Goal: Task Accomplishment & Management: Manage account settings

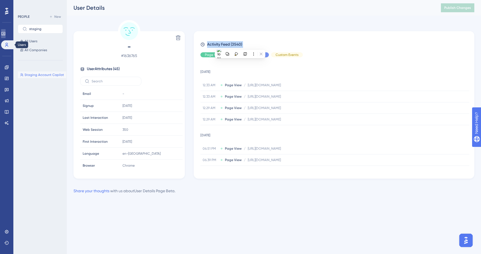
click at [6, 37] on link at bounding box center [3, 33] width 4 height 9
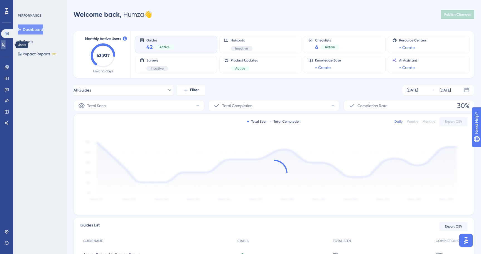
click at [6, 46] on link at bounding box center [3, 44] width 4 height 9
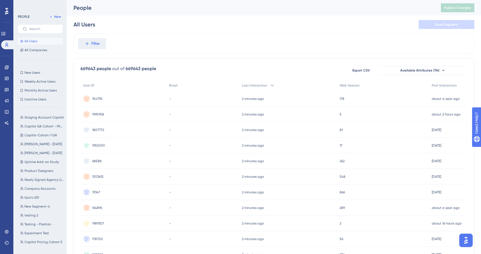
click at [4, 236] on div "Settings" at bounding box center [6, 231] width 4 height 9
click at [7, 67] on icon at bounding box center [7, 67] width 4 height 4
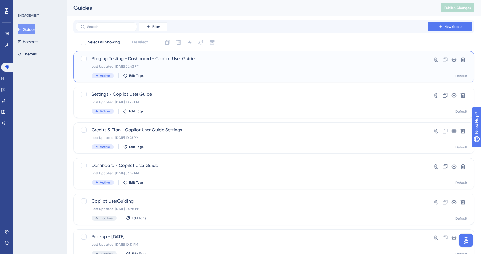
click at [167, 65] on div "Last Updated: [DATE] 06:43 PM" at bounding box center [251, 66] width 320 height 4
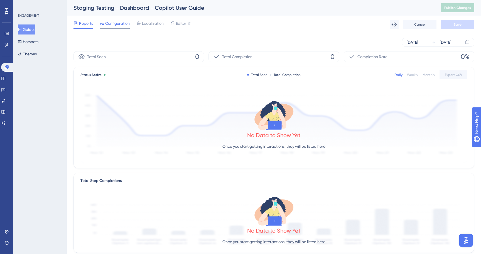
click at [117, 25] on span "Configuration" at bounding box center [117, 23] width 24 height 7
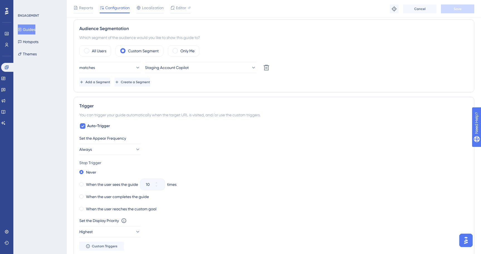
scroll to position [196, 0]
click at [6, 46] on icon at bounding box center [6, 45] width 4 height 4
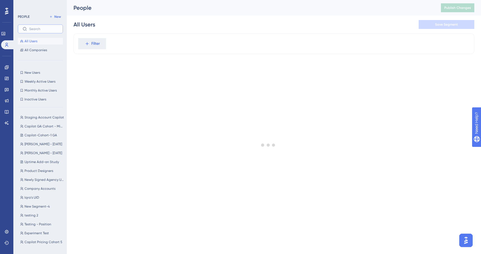
click at [38, 28] on input "text" at bounding box center [43, 29] width 29 height 4
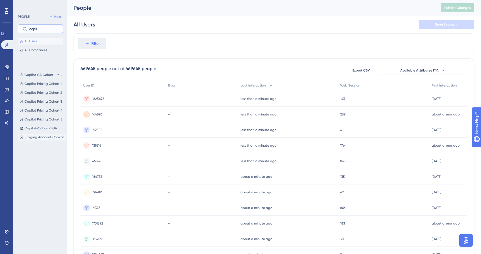
type input "copil"
click at [36, 136] on span "Staging Account Copilot" at bounding box center [43, 137] width 39 height 4
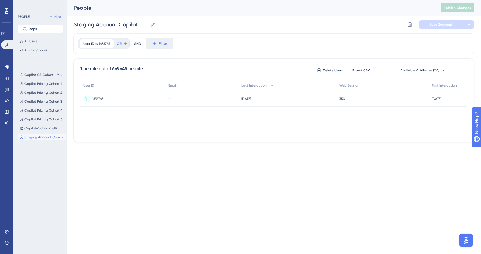
click at [99, 98] on span "1636765" at bounding box center [97, 99] width 11 height 4
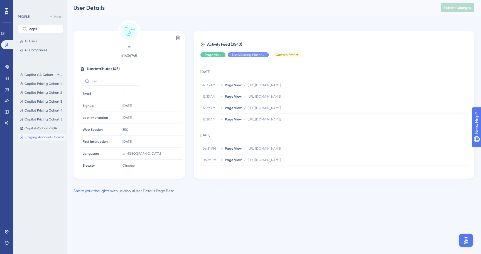
click at [130, 56] on span "# 1636765" at bounding box center [129, 55] width 98 height 7
click at [9, 69] on div "Engagement" at bounding box center [6, 67] width 4 height 9
click at [9, 69] on link at bounding box center [6, 67] width 4 height 9
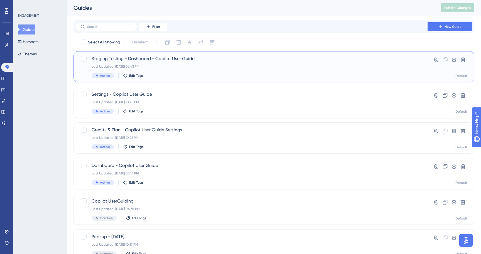
click at [142, 63] on div "Staging Testing - Dashboard - Copilot User Guide Last Updated: Aug 19 2025, 06:…" at bounding box center [251, 66] width 320 height 23
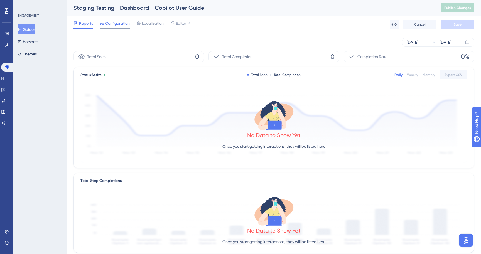
click at [117, 28] on div "Configuration" at bounding box center [115, 24] width 30 height 9
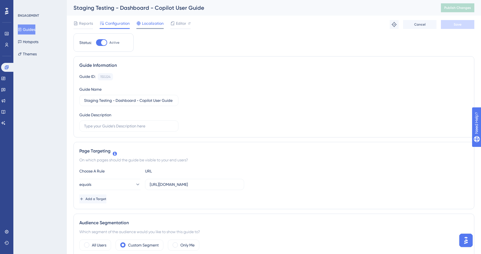
click at [146, 27] on div "Localization" at bounding box center [149, 24] width 27 height 9
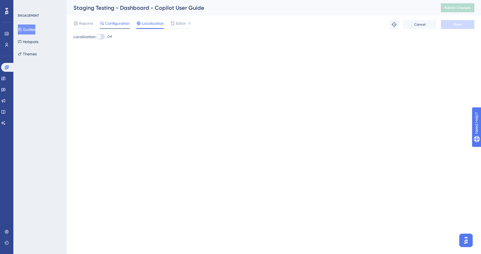
click at [120, 25] on span "Configuration" at bounding box center [117, 23] width 24 height 7
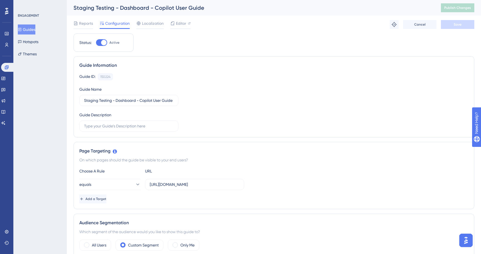
click at [7, 38] on div "Performance Users" at bounding box center [6, 39] width 4 height 20
click at [7, 44] on icon at bounding box center [6, 45] width 4 height 4
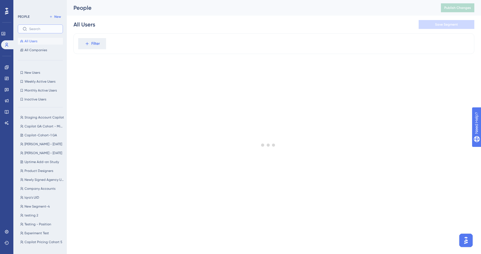
click at [50, 30] on input "text" at bounding box center [43, 29] width 29 height 4
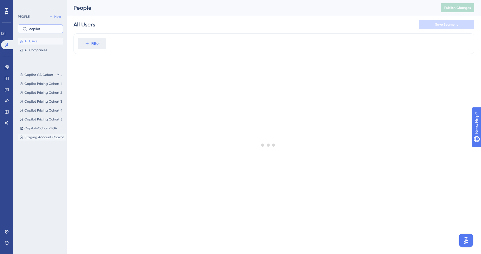
type input "copilot"
click at [44, 135] on span "Staging Account Copilot" at bounding box center [43, 137] width 39 height 4
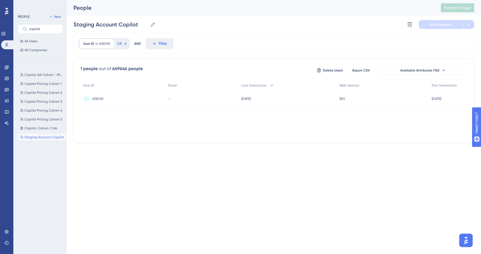
click at [101, 98] on span "1636765" at bounding box center [97, 99] width 11 height 4
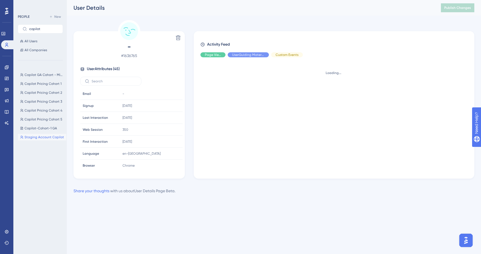
click at [123, 56] on span "# 1636765" at bounding box center [129, 55] width 98 height 7
click at [133, 55] on span "# 1636765" at bounding box center [129, 55] width 98 height 7
drag, startPoint x: 140, startPoint y: 55, endPoint x: 122, endPoint y: 55, distance: 17.5
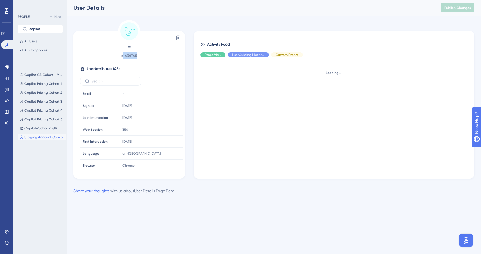
click at [122, 55] on span "# 1636765" at bounding box center [129, 55] width 98 height 7
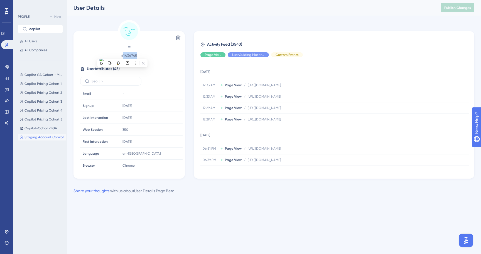
copy span "1636765"
click at [9, 70] on div "Engagement" at bounding box center [6, 67] width 4 height 9
click at [7, 67] on icon at bounding box center [6, 67] width 4 height 4
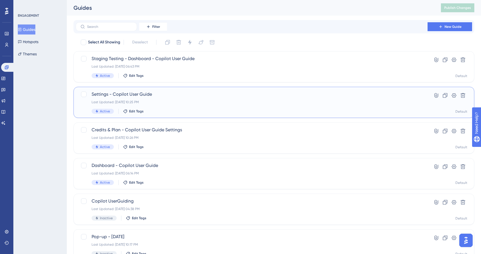
click at [152, 98] on div "Settings - Copilot User Guide Last Updated: Aug 08 2025, 10:25 PM Active Edit T…" at bounding box center [251, 102] width 320 height 23
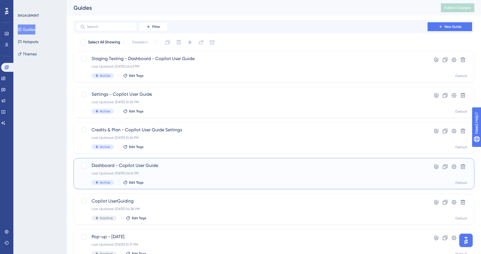
click at [159, 161] on div "Dashboard - Copilot User Guide Last Updated: Aug 19 2025, 06:14 PM Active Edit …" at bounding box center [273, 173] width 400 height 31
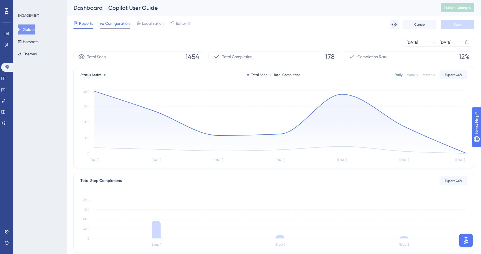
click at [120, 24] on span "Configuration" at bounding box center [117, 23] width 24 height 7
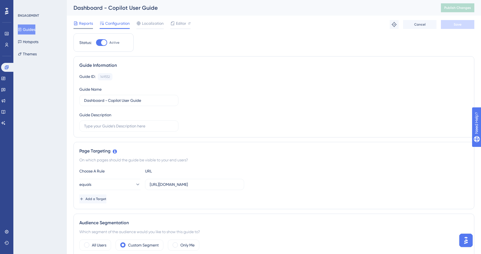
click at [83, 20] on span "Reports" at bounding box center [86, 23] width 14 height 7
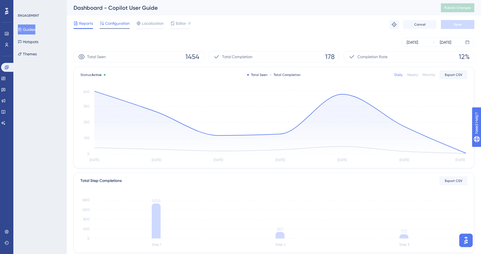
click at [108, 20] on span "Configuration" at bounding box center [117, 23] width 24 height 7
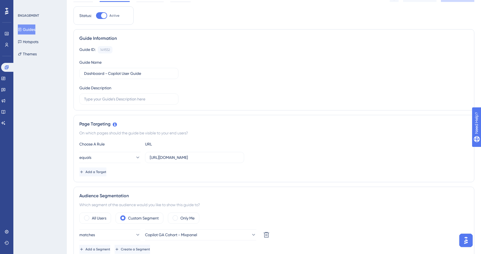
scroll to position [46, 0]
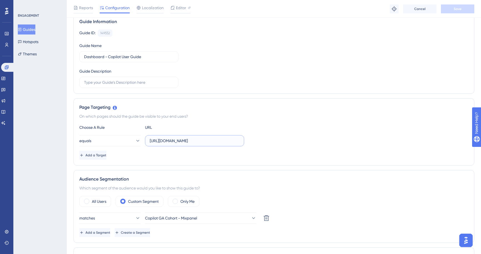
click at [203, 142] on input "https://staging-ux-unified.cloudways.com/" at bounding box center [195, 141] width 90 height 6
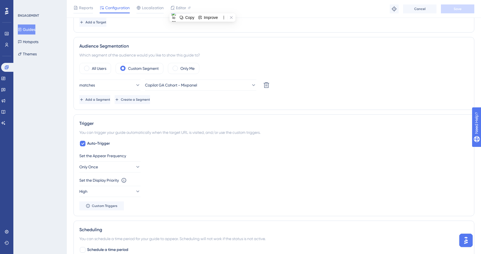
scroll to position [0, 0]
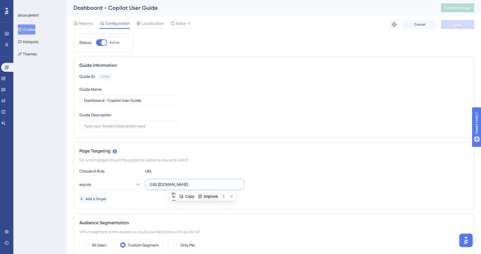
paste input "text"
type input "https://unified.cloudways.com/"
click at [453, 29] on div "Reports Configuration Localization Editor Troubleshoot Cancel Save" at bounding box center [273, 25] width 400 height 18
click at [452, 27] on button "Save" at bounding box center [457, 24] width 33 height 9
click at [176, 24] on span "Editor" at bounding box center [181, 23] width 10 height 7
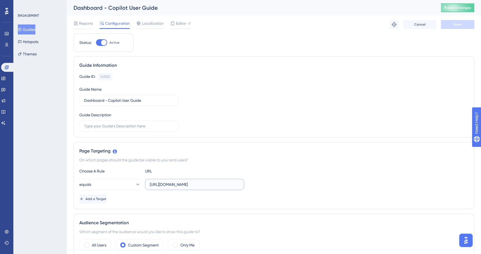
click at [183, 185] on input "https://unified.cloudways.com/" at bounding box center [195, 184] width 90 height 6
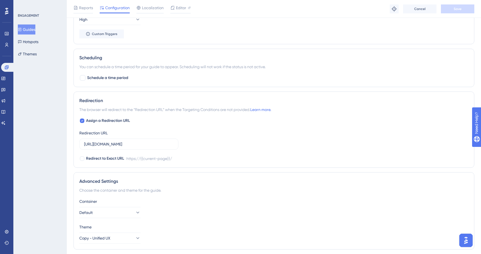
scroll to position [368, 0]
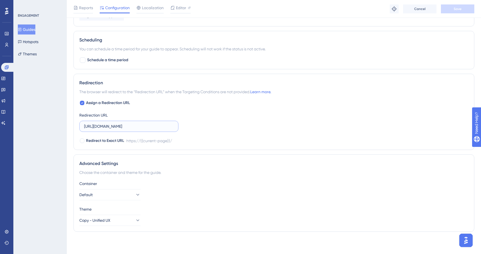
click at [155, 127] on input "https://staging-ux-unified.cloudways.com/" at bounding box center [129, 126] width 90 height 6
paste input "text"
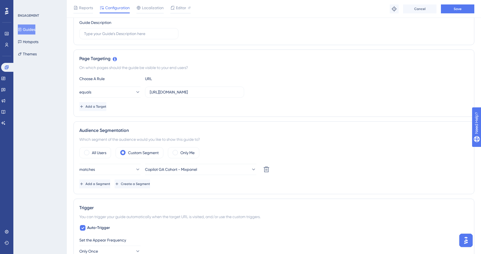
scroll to position [0, 0]
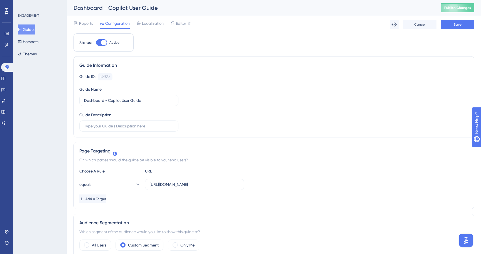
type input "https://unified.cloudways.com/"
click at [457, 30] on div "Reports Configuration Localization Editor Troubleshoot Cancel Save" at bounding box center [273, 25] width 400 height 18
click at [455, 27] on button "Save" at bounding box center [457, 24] width 33 height 9
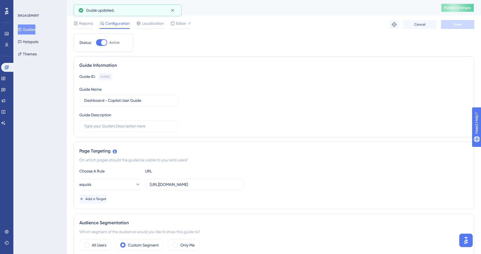
drag, startPoint x: 457, startPoint y: 8, endPoint x: 423, endPoint y: 57, distance: 60.3
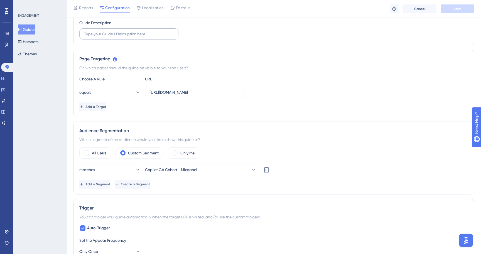
scroll to position [53, 0]
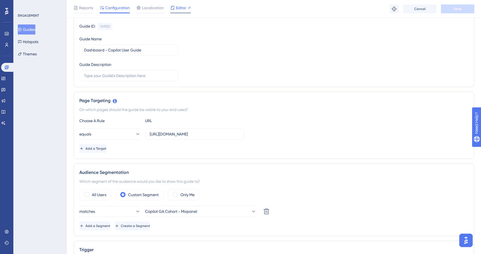
click at [184, 10] on span "Editor" at bounding box center [181, 7] width 10 height 7
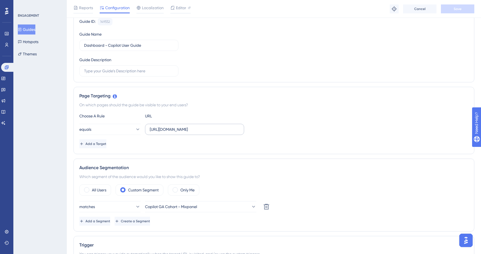
scroll to position [0, 0]
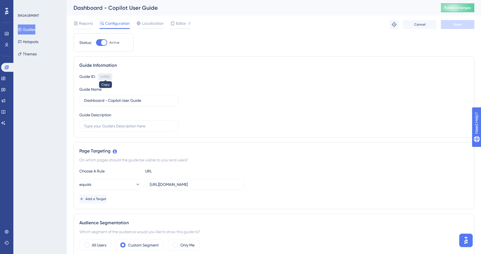
click at [108, 78] on div "149552" at bounding box center [105, 77] width 10 height 4
copy div "149552"
click at [108, 78] on div "149552" at bounding box center [105, 77] width 10 height 4
copy div "149552 Copied!"
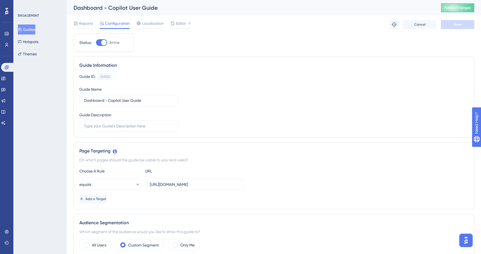
click at [137, 78] on div "Guide ID: 149552 Copy" at bounding box center [273, 76] width 389 height 7
click at [108, 78] on div "149552" at bounding box center [105, 77] width 10 height 4
copy div "149552"
click at [168, 75] on div "Guide ID: 149552 Copy" at bounding box center [273, 76] width 389 height 7
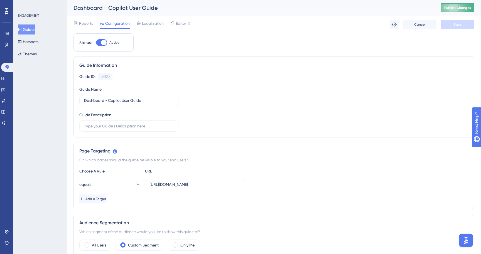
click at [451, 8] on span "Publish Changes" at bounding box center [457, 8] width 27 height 4
click at [8, 67] on icon at bounding box center [6, 67] width 4 height 4
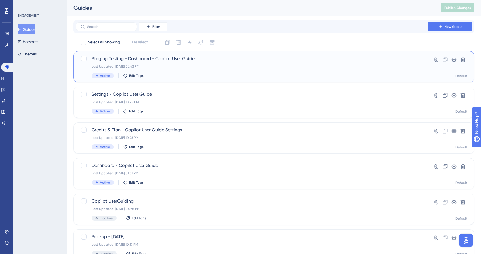
click at [152, 65] on div "Last Updated: [DATE] 06:43 PM" at bounding box center [251, 66] width 320 height 4
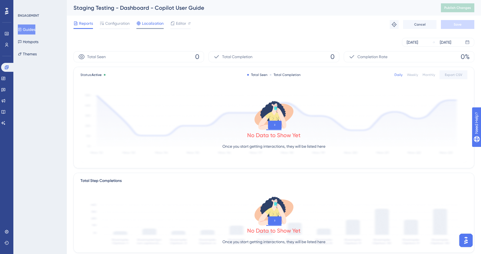
click at [145, 25] on span "Localization" at bounding box center [153, 23] width 22 height 7
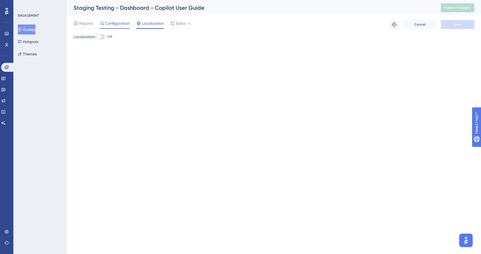
click at [120, 25] on span "Configuration" at bounding box center [117, 23] width 24 height 7
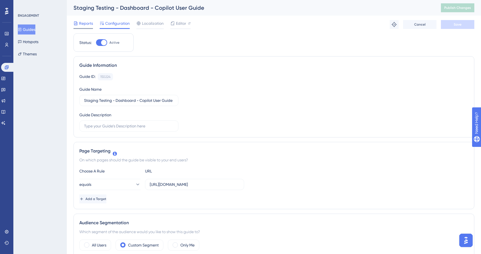
click at [86, 23] on span "Reports" at bounding box center [86, 23] width 14 height 7
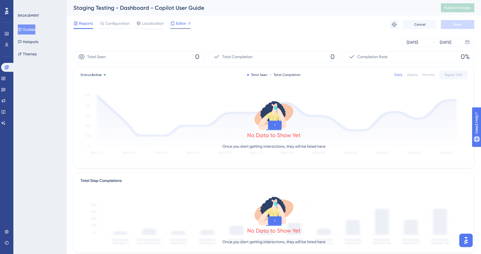
click at [174, 25] on icon at bounding box center [172, 23] width 4 height 4
click at [9, 233] on link at bounding box center [6, 231] width 4 height 9
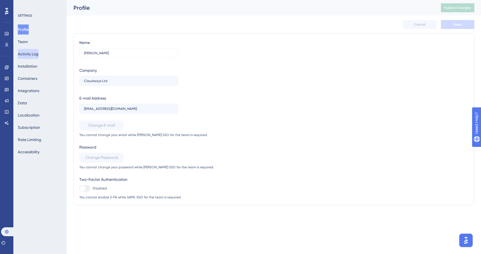
click at [36, 51] on button "Activity Log" at bounding box center [28, 54] width 21 height 10
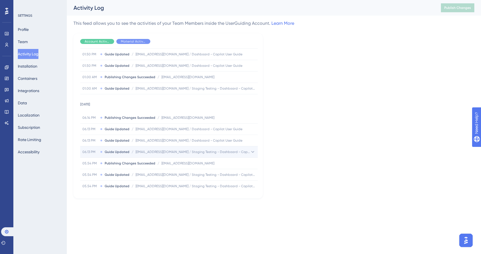
scroll to position [46, 0]
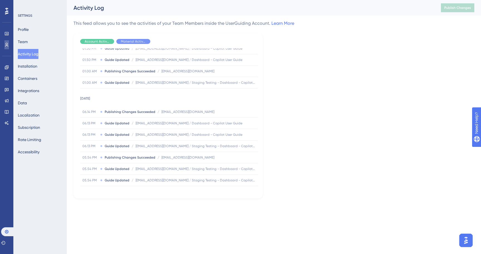
click at [8, 43] on icon at bounding box center [6, 45] width 4 height 4
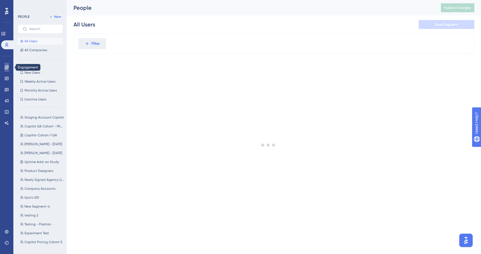
click at [8, 63] on link at bounding box center [6, 67] width 4 height 9
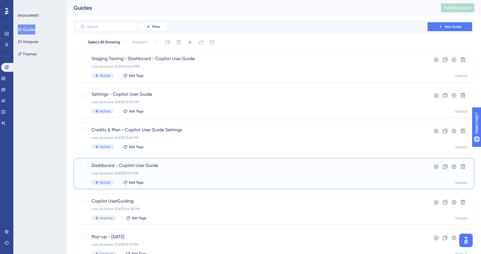
click at [186, 169] on div "Dashboard - Copilot User Guide Last Updated: Aug 20 2025, 01:51 PM Active Edit …" at bounding box center [251, 173] width 320 height 23
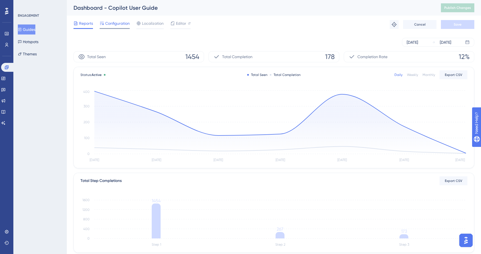
click at [111, 24] on span "Configuration" at bounding box center [117, 23] width 24 height 7
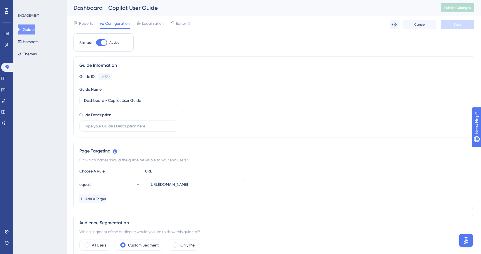
click at [189, 99] on div "Guide ID: 149552 Copy Guide Name Dashboard - Copilot User Guide Guide Descripti…" at bounding box center [273, 102] width 389 height 58
click at [27, 33] on button "Guides" at bounding box center [27, 29] width 18 height 10
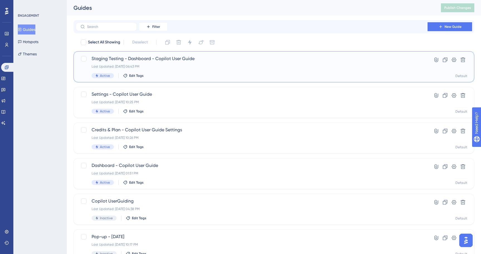
click at [221, 63] on div "Staging Testing - Dashboard - Copilot User Guide Last Updated: Aug 19 2025, 06:…" at bounding box center [251, 66] width 320 height 23
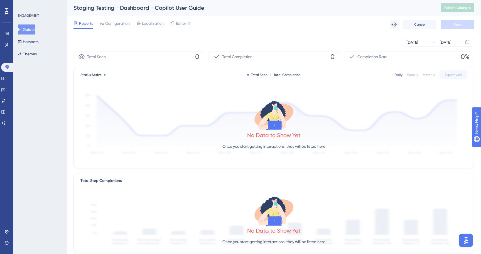
click at [32, 31] on button "Guides" at bounding box center [27, 29] width 18 height 10
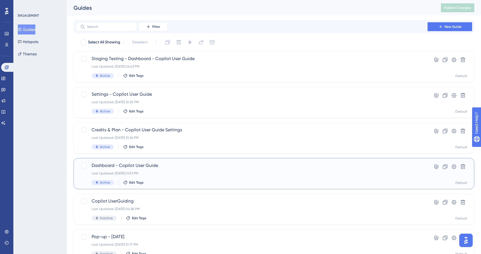
click at [213, 164] on span "Dashboard - Copilot User Guide" at bounding box center [251, 165] width 320 height 7
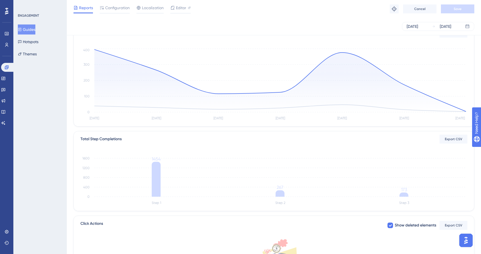
scroll to position [35, 0]
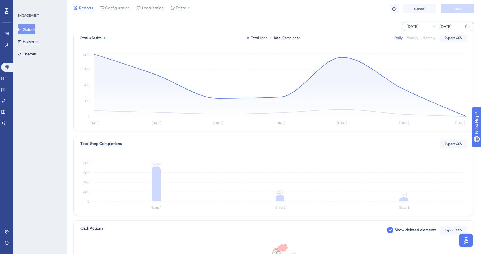
click at [418, 23] on div "Aug 14 2025" at bounding box center [411, 26] width 11 height 7
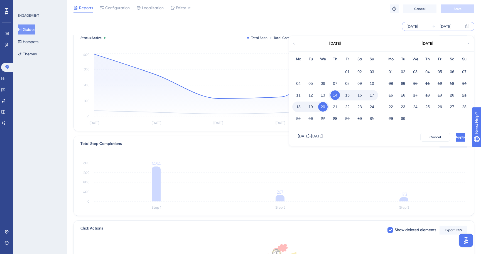
click at [296, 45] on div "August 2025" at bounding box center [335, 44] width 92 height 16
click at [293, 44] on icon at bounding box center [293, 44] width 1 height 2
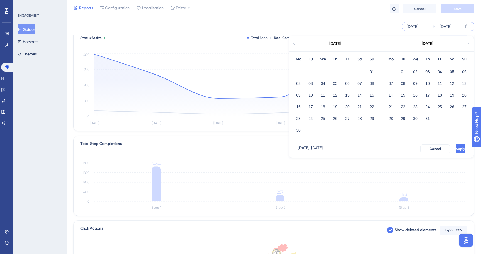
click at [407, 71] on div "01" at bounding box center [403, 71] width 12 height 11
click at [399, 63] on div "Mo Tu We Th Fr Sa Su" at bounding box center [427, 60] width 86 height 9
click at [404, 72] on button "01" at bounding box center [402, 71] width 9 height 9
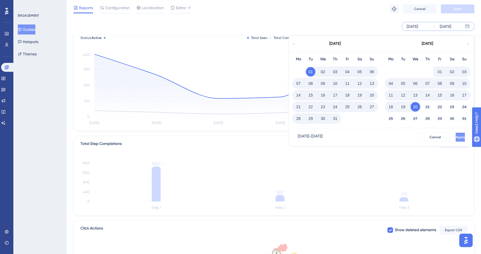
click at [455, 139] on span "Apply" at bounding box center [459, 137] width 9 height 4
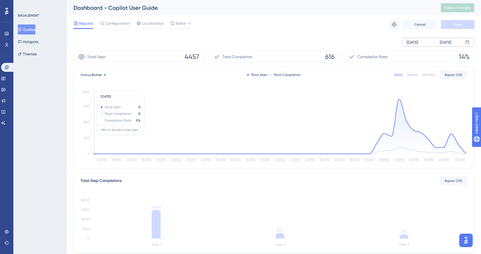
scroll to position [5, 0]
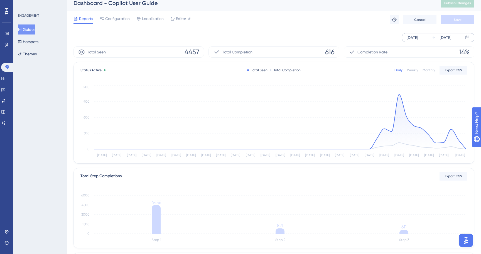
click at [33, 27] on button "Guides" at bounding box center [27, 29] width 18 height 10
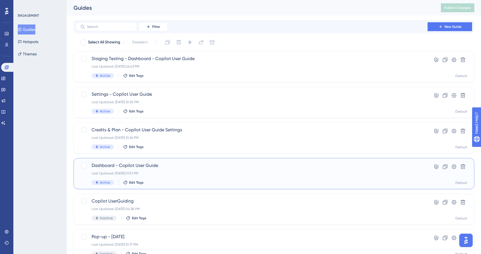
click at [161, 181] on div "Active Edit Tags" at bounding box center [251, 182] width 320 height 5
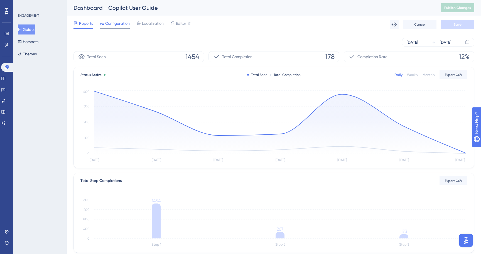
click at [121, 24] on span "Configuration" at bounding box center [117, 23] width 24 height 7
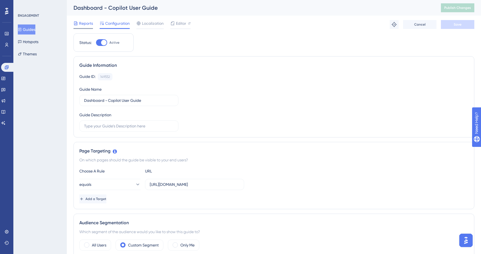
click at [92, 27] on div "Reports" at bounding box center [82, 24] width 19 height 9
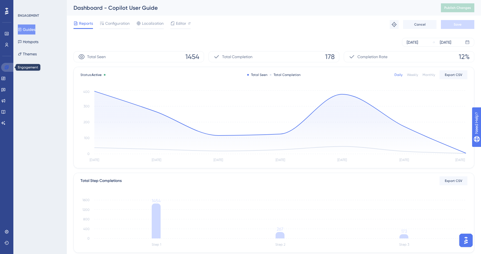
click at [6, 67] on icon at bounding box center [6, 67] width 4 height 4
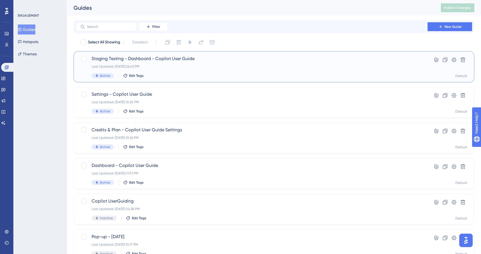
click at [126, 58] on span "Staging Testing - Dashboard - Copilot User Guide" at bounding box center [251, 58] width 320 height 7
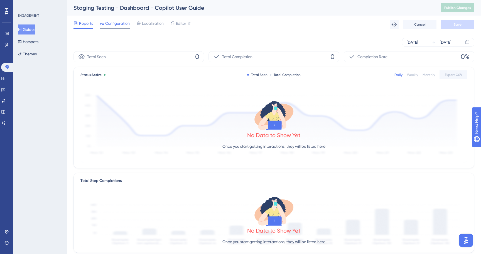
click at [113, 25] on span "Configuration" at bounding box center [117, 23] width 24 height 7
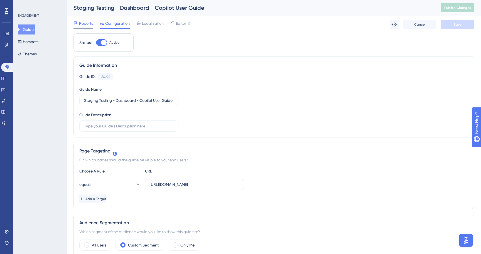
click at [85, 22] on span "Reports" at bounding box center [86, 23] width 14 height 7
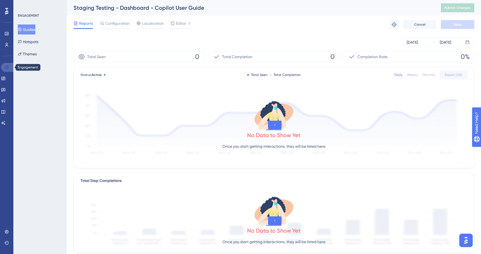
click at [7, 65] on link at bounding box center [7, 67] width 13 height 9
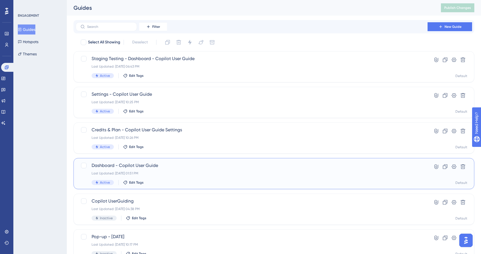
click at [147, 167] on span "Dashboard - Copilot User Guide" at bounding box center [251, 165] width 320 height 7
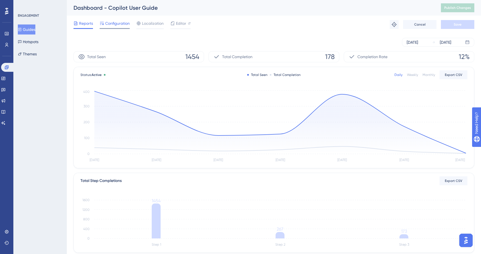
click at [118, 23] on span "Configuration" at bounding box center [117, 23] width 24 height 7
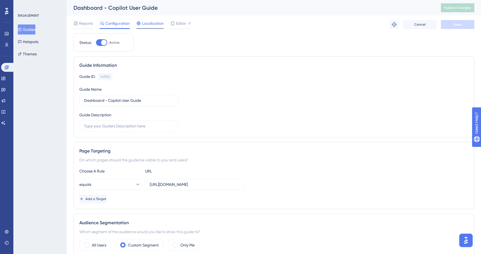
click at [147, 27] on div "Localization" at bounding box center [149, 24] width 27 height 9
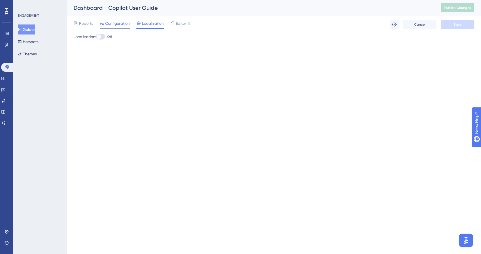
click at [117, 25] on span "Configuration" at bounding box center [117, 23] width 24 height 7
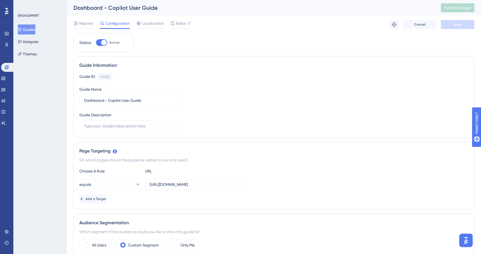
click at [4, 40] on div "Performance Users" at bounding box center [6, 39] width 4 height 20
click at [5, 36] on link at bounding box center [6, 33] width 4 height 9
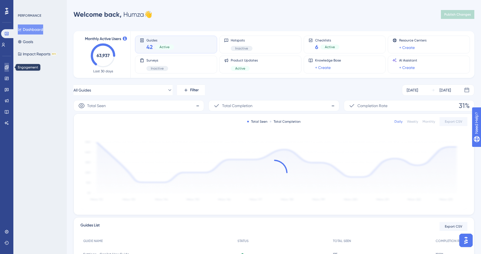
click at [9, 64] on link at bounding box center [6, 67] width 4 height 9
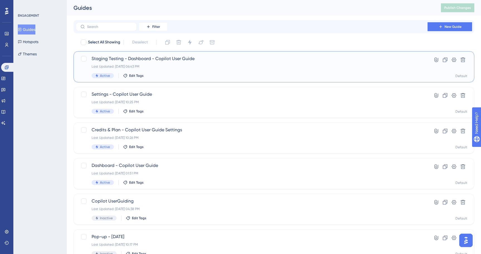
click at [191, 67] on div "Last Updated: [DATE] 06:43 PM" at bounding box center [251, 66] width 320 height 4
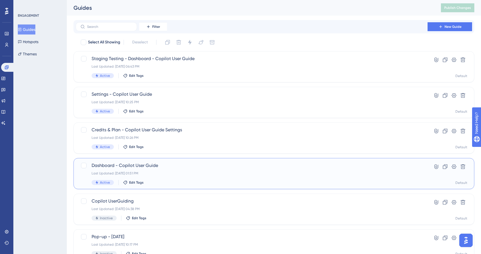
click at [177, 167] on span "Dashboard - Copilot User Guide" at bounding box center [251, 165] width 320 height 7
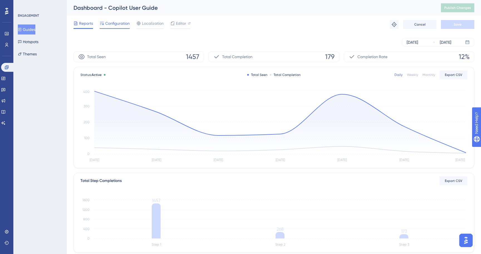
click at [122, 24] on span "Configuration" at bounding box center [117, 23] width 24 height 7
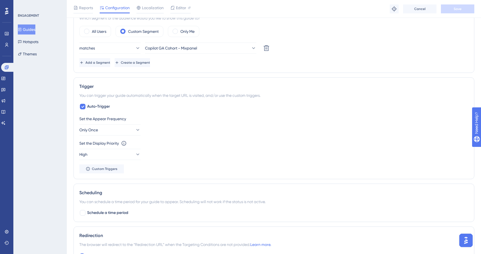
scroll to position [217, 0]
click at [125, 157] on button "High" at bounding box center [109, 153] width 61 height 11
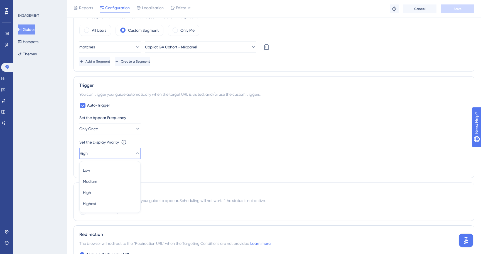
scroll to position [277, 0]
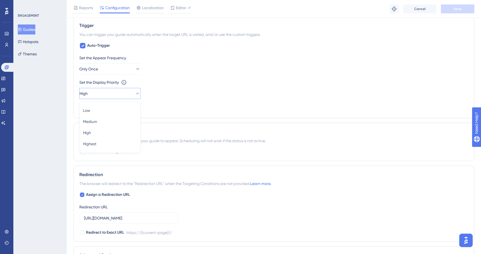
click at [165, 83] on div "Set the Display Priority This option will set the display priority between auto…" at bounding box center [273, 82] width 389 height 7
click at [122, 91] on button "High" at bounding box center [109, 93] width 61 height 11
click at [172, 107] on div "Set the Appear Frequency Only Once Set the Display Priority This option will se…" at bounding box center [273, 84] width 389 height 58
click at [121, 107] on button "Custom Triggers" at bounding box center [101, 107] width 44 height 9
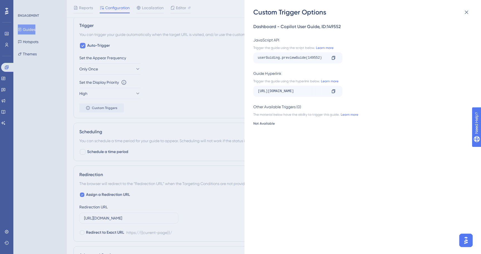
click at [217, 114] on div "Custom Trigger Options Dashboard - Copilot User Guide , ID: 149552 JavaScript A…" at bounding box center [240, 127] width 481 height 254
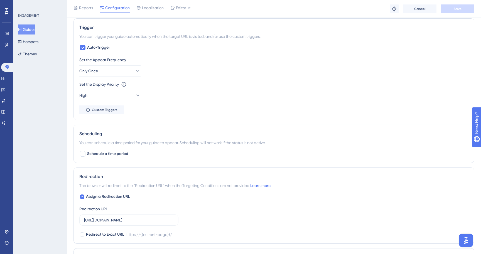
scroll to position [283, 0]
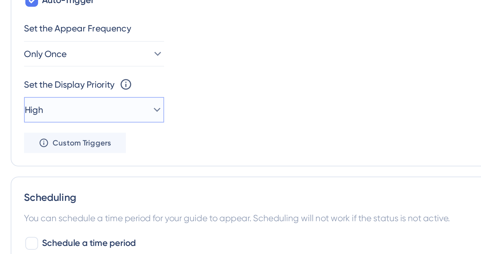
click at [111, 86] on button "High" at bounding box center [109, 86] width 61 height 11
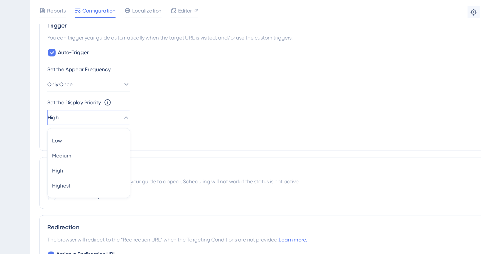
click at [180, 94] on div "Set the Appear Frequency Only Once Set the Display Priority This option will se…" at bounding box center [273, 77] width 389 height 58
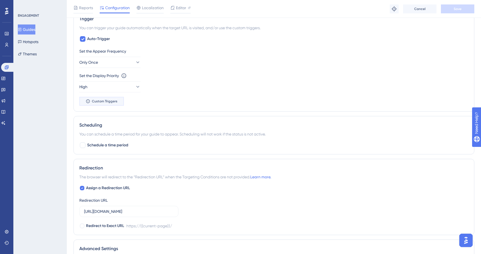
click at [112, 104] on button "Custom Triggers" at bounding box center [101, 101] width 44 height 9
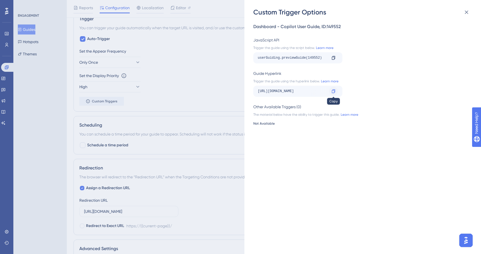
click at [333, 91] on icon at bounding box center [333, 91] width 4 height 4
click at [140, 79] on div "Custom Trigger Options Dashboard - Copilot User Guide , ID: 149552 JavaScript A…" at bounding box center [240, 127] width 481 height 254
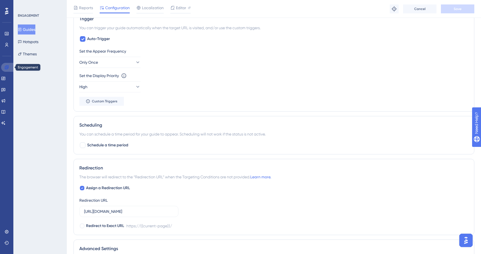
click at [11, 69] on link at bounding box center [7, 67] width 13 height 9
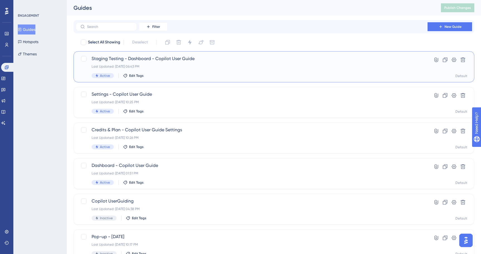
click at [173, 54] on div "Staging Testing - Dashboard - Copilot User Guide Last Updated: Aug 19 2025, 06:…" at bounding box center [273, 66] width 400 height 31
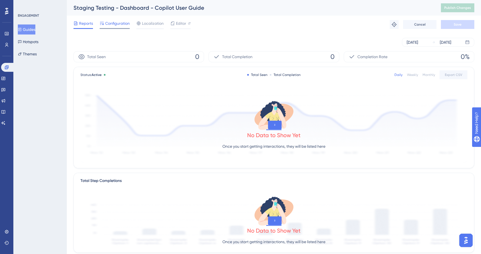
click at [122, 25] on span "Configuration" at bounding box center [117, 23] width 24 height 7
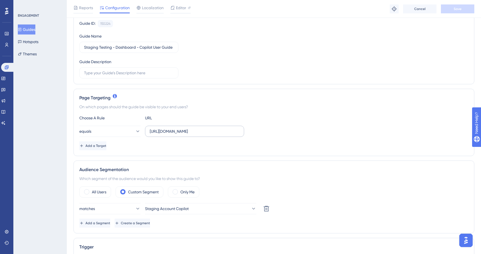
scroll to position [111, 0]
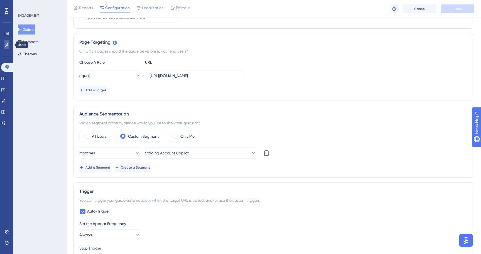
click at [7, 44] on icon at bounding box center [6, 45] width 4 height 4
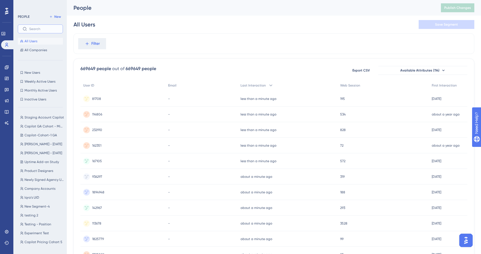
click at [44, 31] on input "text" at bounding box center [43, 29] width 29 height 4
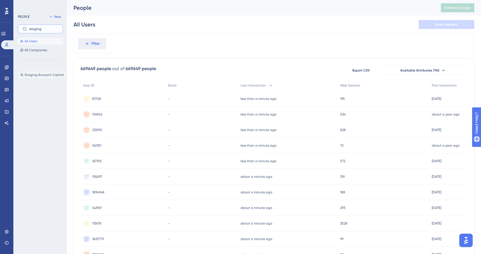
type input "staging"
click at [41, 74] on span "Staging Account Copilot" at bounding box center [43, 75] width 39 height 4
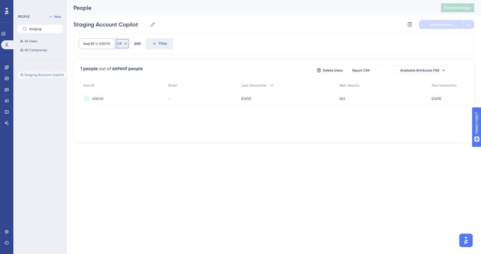
click at [123, 43] on button "OR" at bounding box center [122, 43] width 12 height 9
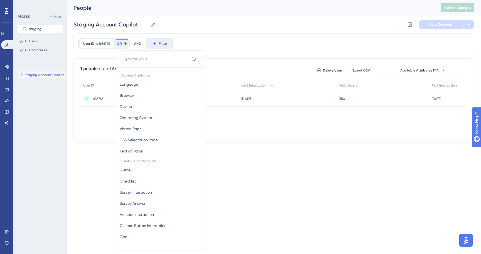
scroll to position [23, 0]
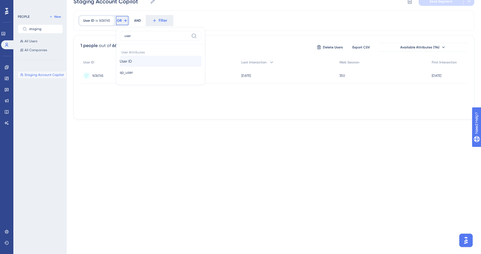
type input "user"
click at [139, 61] on button "User ID User ID" at bounding box center [161, 61] width 82 height 11
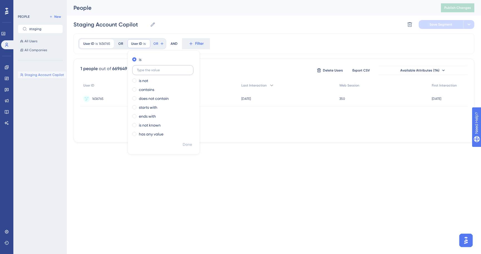
click at [153, 69] on input "text" at bounding box center [163, 70] width 52 height 4
paste input "2099795"
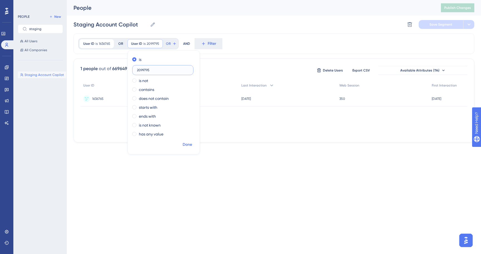
type input "2099795"
click at [187, 144] on span "Done" at bounding box center [186, 144] width 9 height 7
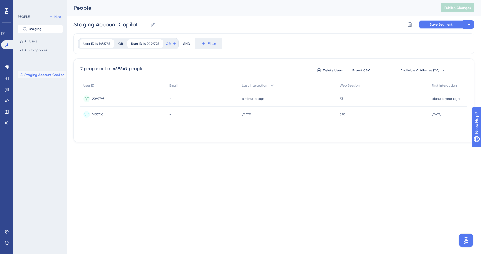
click at [431, 26] on span "Save Segment" at bounding box center [440, 24] width 23 height 4
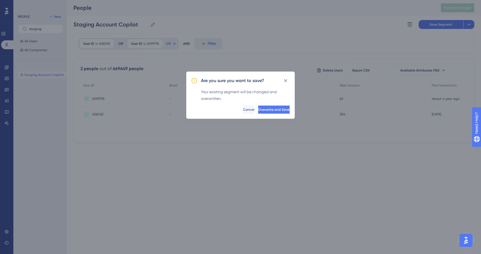
click at [269, 111] on span "Overwrite and Save" at bounding box center [273, 109] width 31 height 4
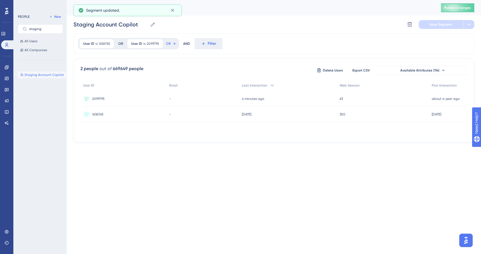
click at [5, 72] on div "Engagement Widgets Feedback Product Updates Knowledge Base AI Assistant" at bounding box center [6, 95] width 4 height 65
click at [6, 69] on icon at bounding box center [7, 67] width 4 height 4
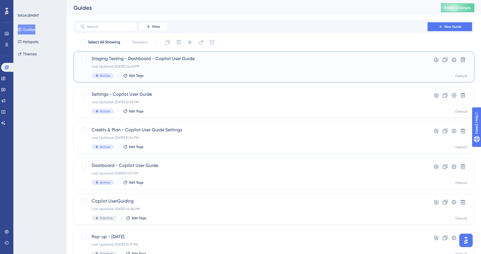
click at [143, 64] on div "Staging Testing - Dashboard - Copilot User Guide Last Updated: Aug 19 2025, 06:…" at bounding box center [251, 66] width 320 height 23
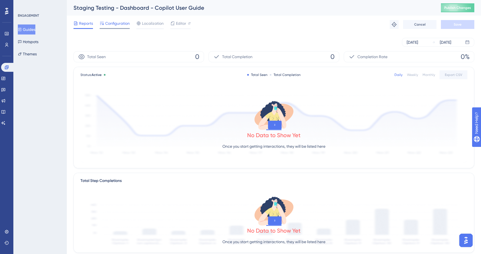
click at [116, 23] on span "Configuration" at bounding box center [117, 23] width 24 height 7
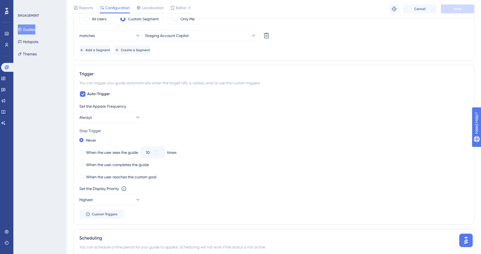
scroll to position [232, 0]
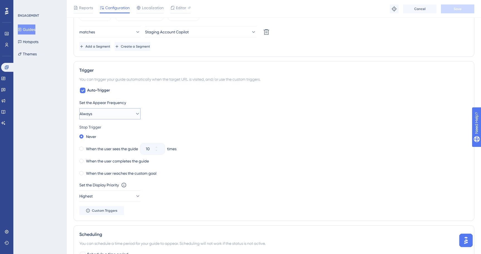
click at [130, 117] on button "Always" at bounding box center [109, 113] width 61 height 11
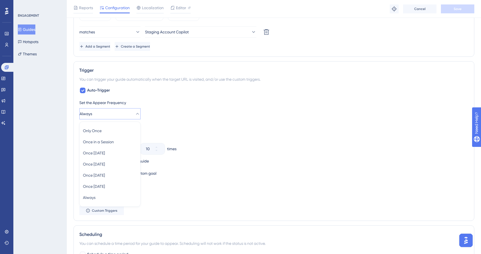
scroll to position [269, 0]
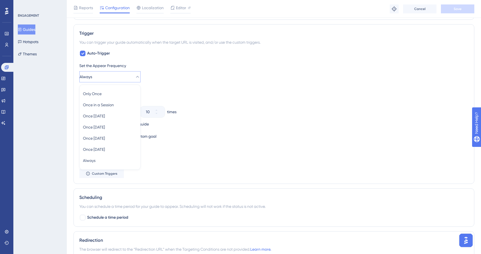
click at [167, 76] on div "Set the Appear Frequency Always Only Once Only Once Once in a Session Once in a…" at bounding box center [273, 72] width 389 height 20
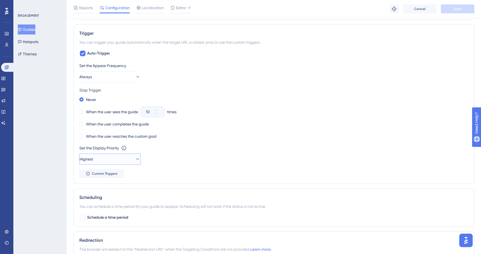
click at [119, 160] on button "Highest" at bounding box center [109, 159] width 61 height 11
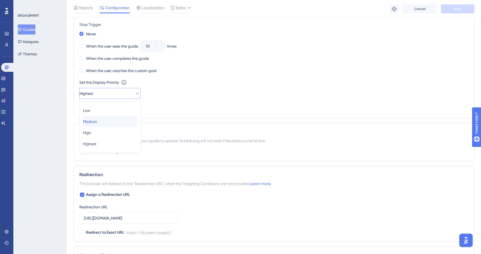
click at [110, 120] on div "Medium Medium" at bounding box center [110, 121] width 54 height 11
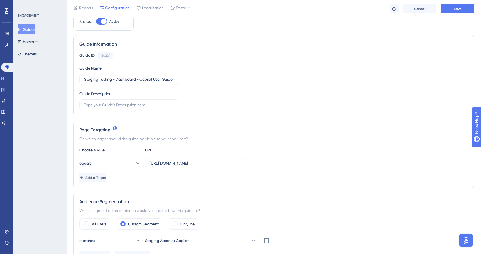
scroll to position [92, 0]
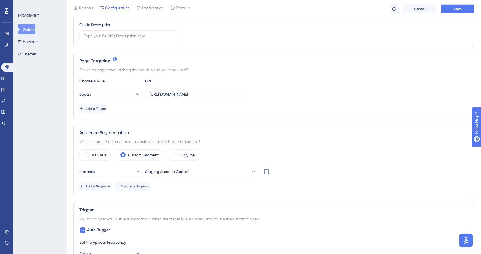
click at [462, 6] on button "Save" at bounding box center [457, 8] width 33 height 9
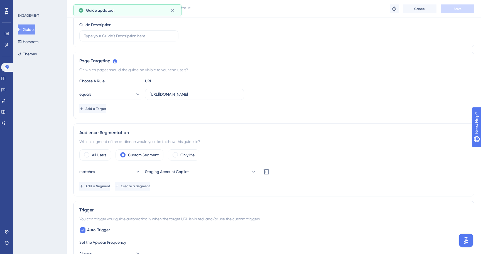
scroll to position [0, 0]
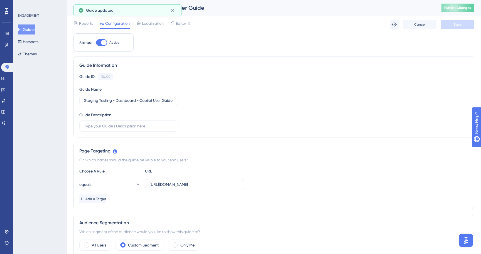
click at [454, 4] on button "Publish Changes" at bounding box center [457, 7] width 33 height 9
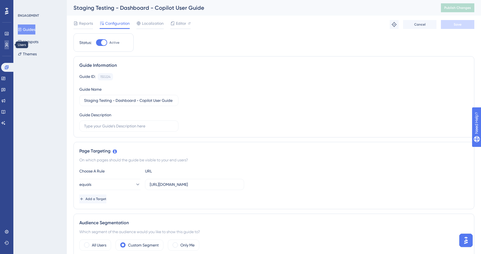
click at [9, 46] on link at bounding box center [6, 44] width 4 height 9
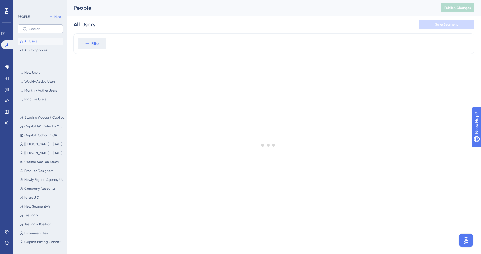
click at [47, 26] on label at bounding box center [40, 28] width 45 height 9
click at [47, 27] on input "text" at bounding box center [43, 29] width 29 height 4
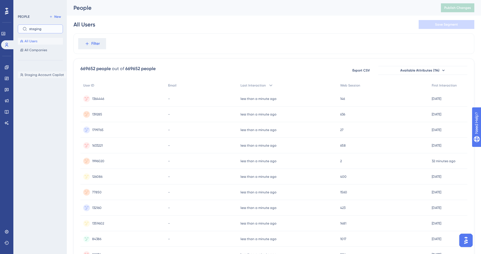
type input "staging"
click at [32, 74] on span "Staging Account Copilot" at bounding box center [43, 75] width 39 height 4
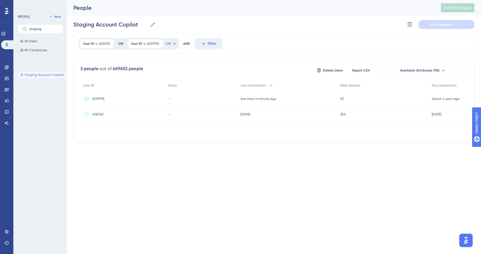
click at [98, 98] on span "2099795" at bounding box center [98, 99] width 13 height 4
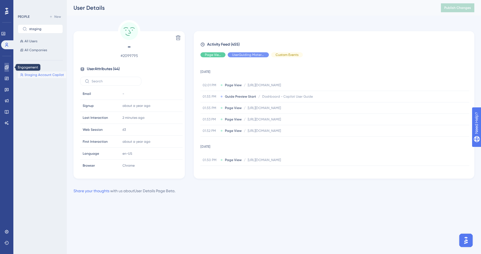
click at [4, 68] on icon at bounding box center [6, 67] width 4 height 4
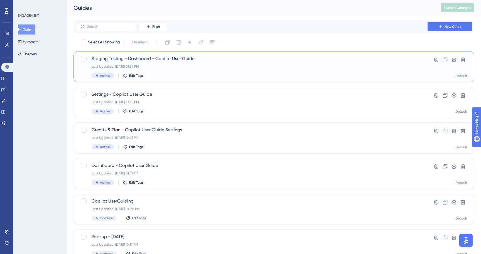
click at [170, 62] on span "Staging Testing - Dashboard - Copilot User Guide" at bounding box center [251, 58] width 320 height 7
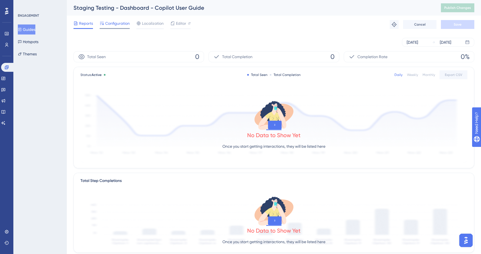
click at [123, 25] on span "Configuration" at bounding box center [117, 23] width 24 height 7
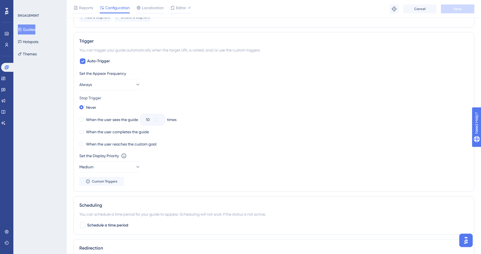
scroll to position [280, 0]
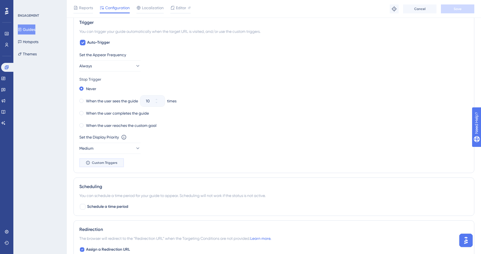
click at [114, 162] on span "Custom Triggers" at bounding box center [105, 162] width 26 height 4
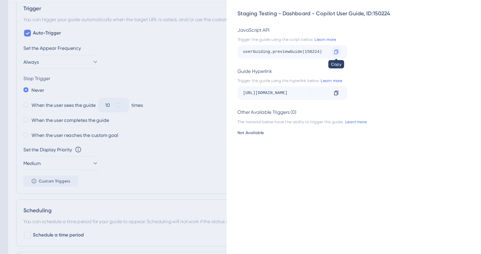
click at [333, 56] on icon at bounding box center [333, 58] width 3 height 4
click at [332, 90] on icon at bounding box center [333, 91] width 3 height 4
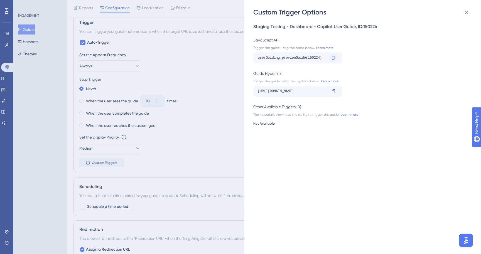
click at [331, 59] on icon at bounding box center [333, 58] width 4 height 4
click at [209, 74] on div "Custom Trigger Options Staging Testing - Dashboard - Copilot User Guide , ID: 1…" at bounding box center [240, 127] width 481 height 254
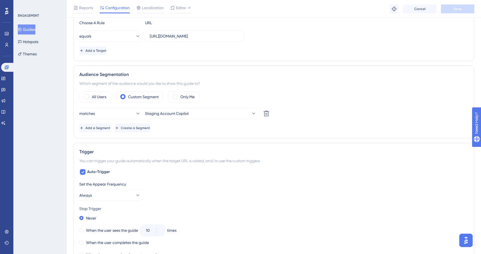
scroll to position [131, 0]
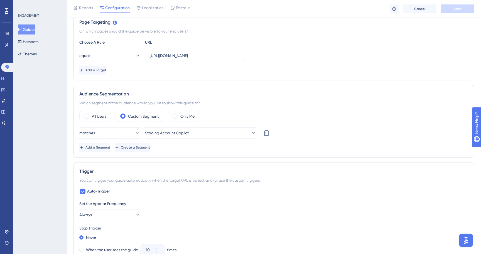
click at [35, 32] on button "Guides" at bounding box center [27, 29] width 18 height 10
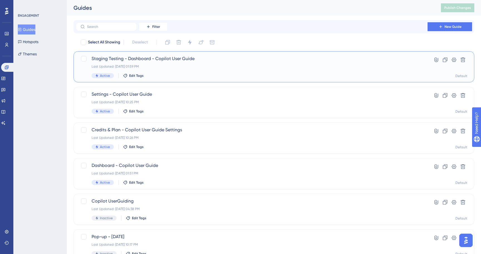
click at [225, 71] on div "Staging Testing - Dashboard - Copilot User Guide Last Updated: Aug 20 2025, 01:…" at bounding box center [251, 66] width 320 height 23
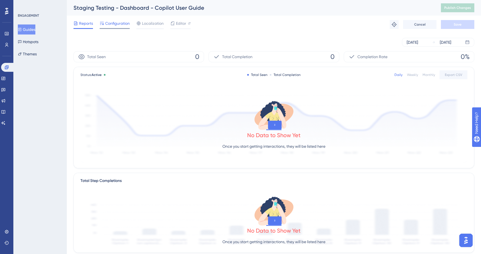
click at [119, 26] on span "Configuration" at bounding box center [117, 23] width 24 height 7
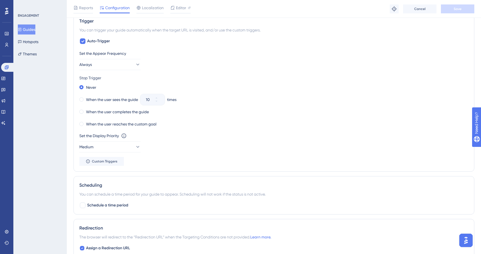
scroll to position [293, 0]
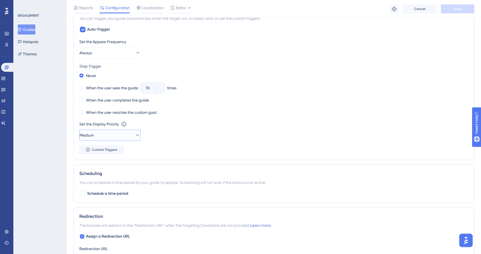
click at [135, 134] on icon at bounding box center [138, 135] width 6 height 6
drag, startPoint x: 117, startPoint y: 173, endPoint x: 113, endPoint y: 187, distance: 14.2
click at [113, 187] on div "Low Low Medium Medium High High Highest Highest" at bounding box center [110, 169] width 54 height 44
click at [235, 102] on div "When the user completes the guide" at bounding box center [273, 100] width 389 height 8
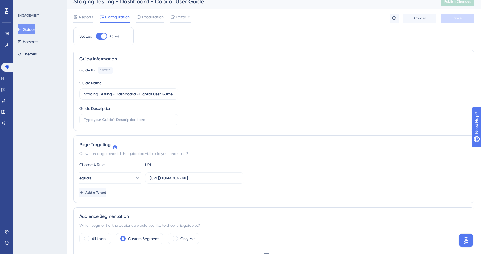
scroll to position [0, 0]
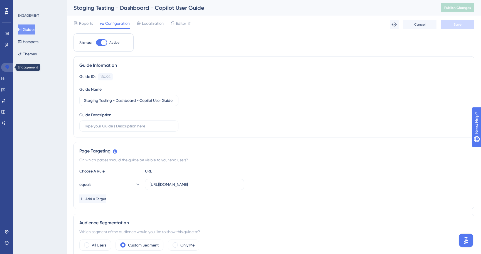
click at [10, 70] on link at bounding box center [7, 67] width 13 height 9
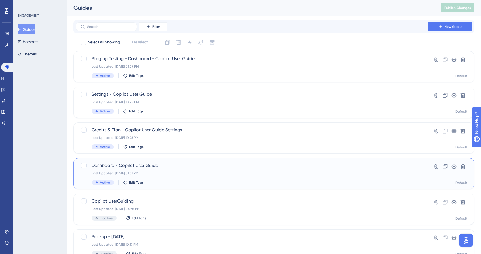
click at [165, 165] on span "Dashboard - Copilot User Guide" at bounding box center [251, 165] width 320 height 7
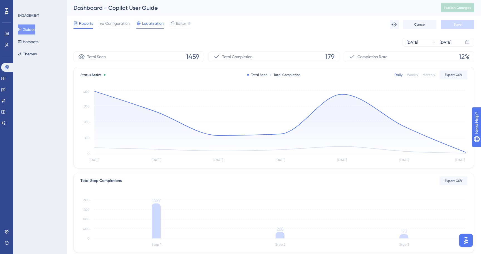
click at [155, 25] on span "Localization" at bounding box center [153, 23] width 22 height 7
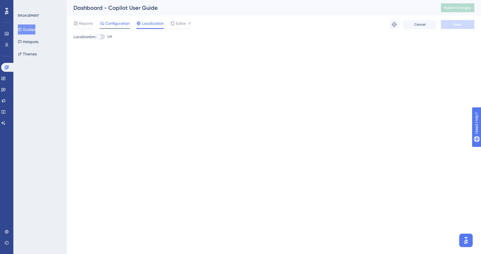
click at [120, 25] on span "Configuration" at bounding box center [117, 23] width 24 height 7
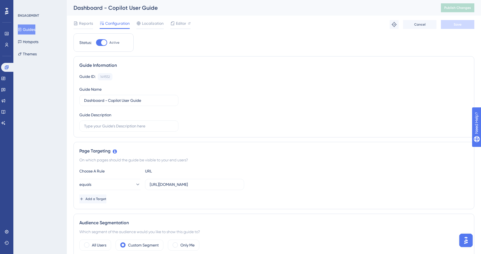
scroll to position [6, 0]
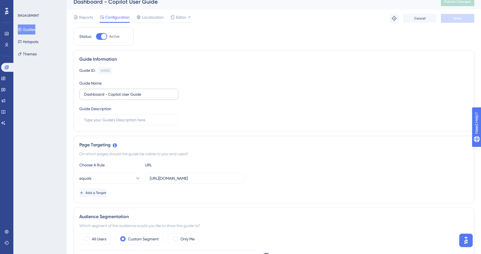
click at [83, 92] on label "Dashboard - Copilot User Guide" at bounding box center [128, 94] width 99 height 11
click at [84, 92] on input "Dashboard - Copilot User Guide" at bounding box center [129, 94] width 90 height 6
type input "IMP ⚠️ Dashboard - Copilot User Guide"
click at [454, 16] on button "Save" at bounding box center [457, 18] width 33 height 9
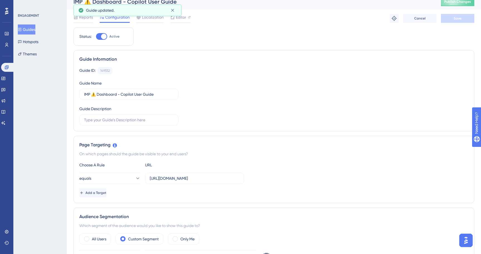
scroll to position [0, 0]
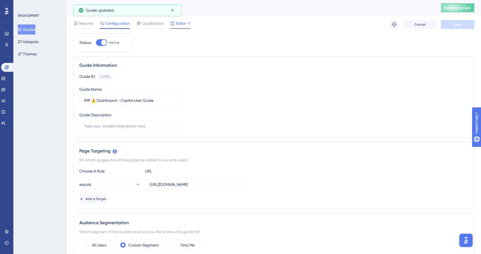
click at [174, 21] on icon at bounding box center [172, 23] width 4 height 4
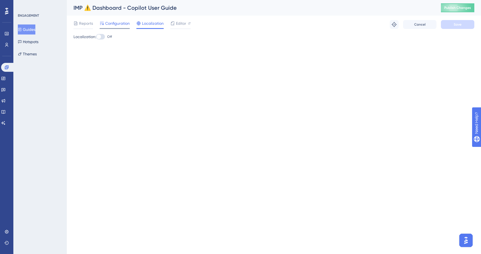
click at [123, 26] on span "Configuration" at bounding box center [117, 23] width 24 height 7
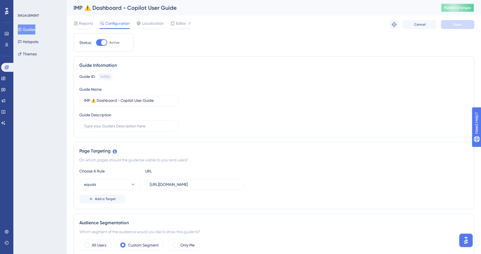
click at [452, 7] on span "Publish Changes" at bounding box center [457, 8] width 27 height 4
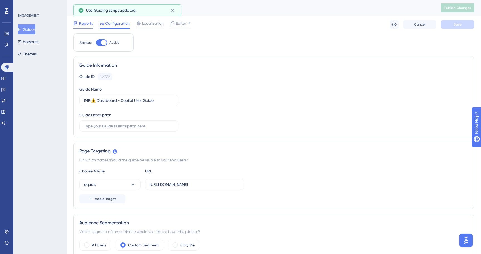
click at [86, 26] on span "Reports" at bounding box center [86, 23] width 14 height 7
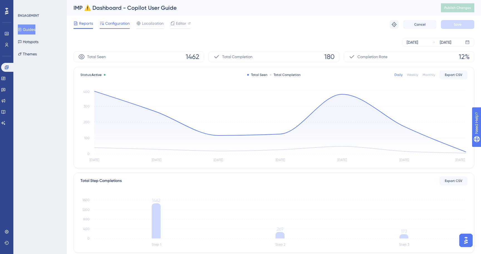
click at [125, 25] on span "Configuration" at bounding box center [117, 23] width 24 height 7
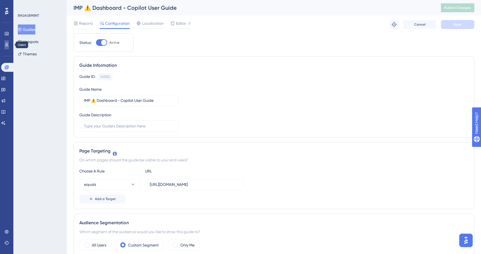
click at [9, 44] on link at bounding box center [6, 44] width 4 height 9
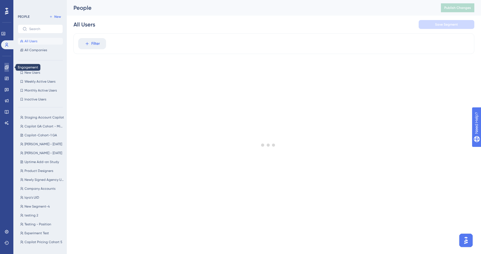
click at [8, 71] on link at bounding box center [6, 67] width 4 height 9
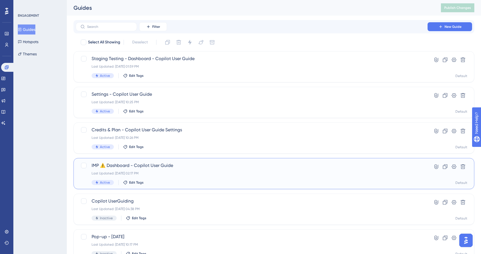
click at [171, 172] on div "Last Updated: [DATE] 02:17 PM" at bounding box center [251, 173] width 320 height 4
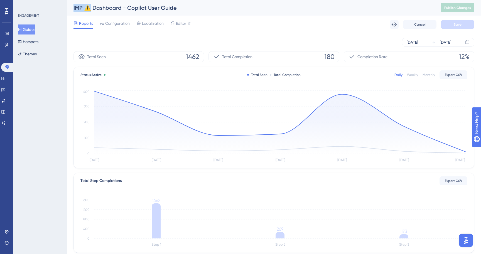
drag, startPoint x: 88, startPoint y: 8, endPoint x: 72, endPoint y: 8, distance: 16.4
click at [72, 8] on div "IMP ⚠️ Dashboard - Copilot User Guide Publish Changes" at bounding box center [274, 8] width 414 height 16
copy div "IMP ⚠️"
click at [29, 31] on button "Guides" at bounding box center [27, 29] width 18 height 10
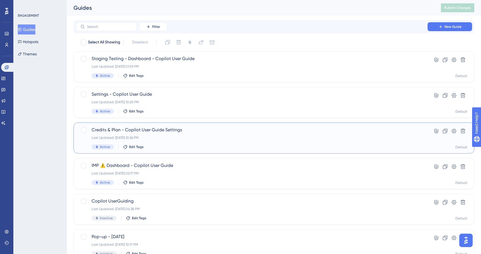
click at [150, 137] on div "Last Updated: [DATE] 10:26 PM" at bounding box center [251, 137] width 320 height 4
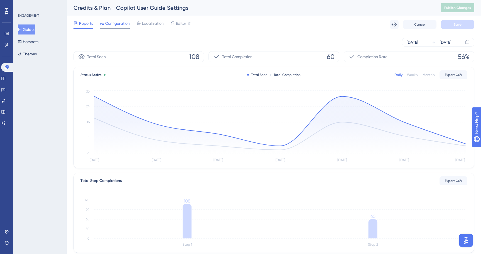
click at [120, 26] on span "Configuration" at bounding box center [117, 23] width 24 height 7
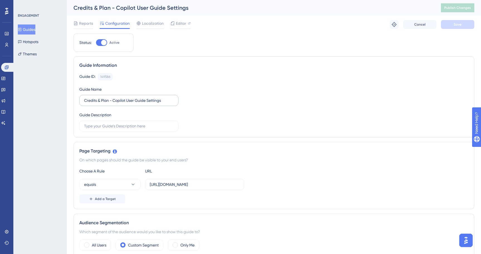
click at [81, 100] on label "Credits & Plan - Copilot User Guide Settings" at bounding box center [128, 100] width 99 height 11
click at [84, 100] on input "Credits & Plan - Copilot User Guide Settings" at bounding box center [129, 100] width 90 height 6
paste input "IMP ⚠️"
type input "IMP ⚠️ Credits & Plan - Copilot User Guide Settings"
click at [464, 23] on button "Save" at bounding box center [457, 24] width 33 height 9
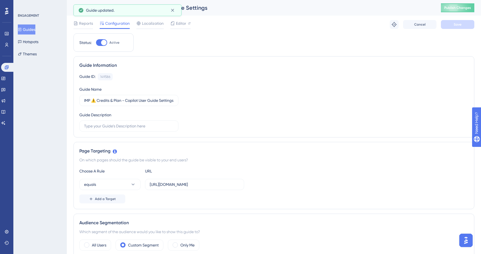
click at [35, 32] on button "Guides" at bounding box center [27, 29] width 18 height 10
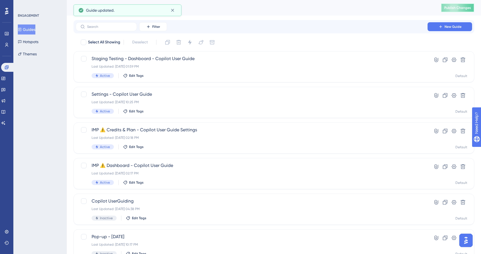
click at [453, 11] on button "Publish Changes" at bounding box center [457, 7] width 33 height 9
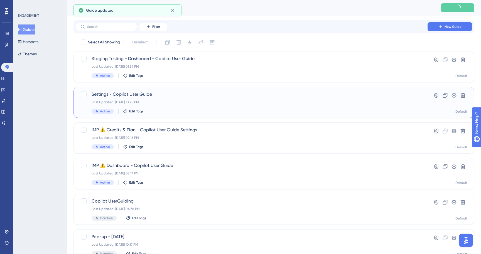
click at [193, 106] on div "Settings - Copilot User Guide Last Updated: Aug 08 2025, 10:25 PM Active Edit T…" at bounding box center [251, 102] width 320 height 23
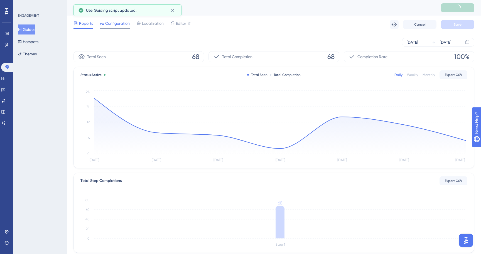
click at [112, 22] on span "Configuration" at bounding box center [117, 23] width 24 height 7
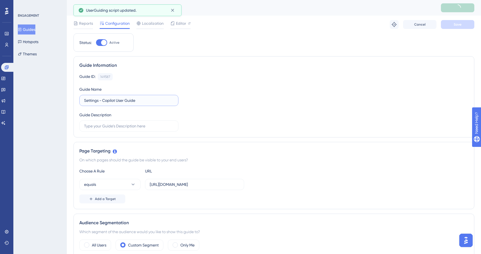
click at [88, 100] on input "Settings - Copilot User Guide" at bounding box center [129, 100] width 90 height 6
paste input "IMP ⚠️"
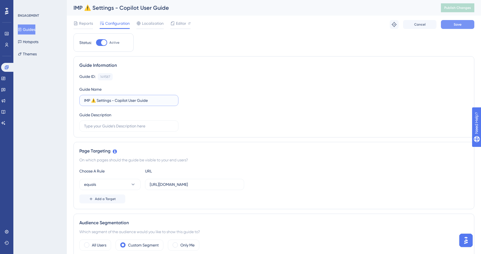
type input "IMP ⚠️ Settings - Copilot User Guide"
click at [449, 21] on button "Save" at bounding box center [457, 24] width 33 height 9
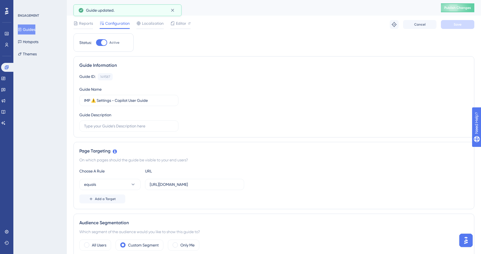
click at [451, 10] on button "Publish Changes" at bounding box center [457, 7] width 33 height 9
click at [35, 28] on button "Guides" at bounding box center [27, 29] width 18 height 10
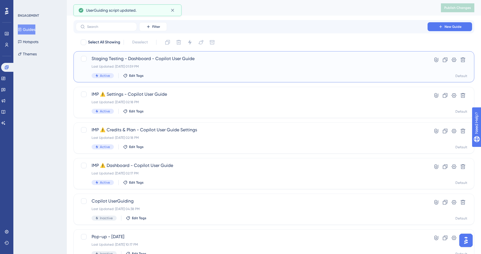
click at [163, 63] on div "Staging Testing - Dashboard - Copilot User Guide Last Updated: Aug 20 2025, 01:…" at bounding box center [251, 66] width 320 height 23
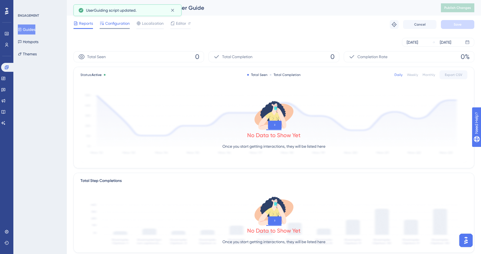
click at [116, 25] on span "Configuration" at bounding box center [117, 23] width 24 height 7
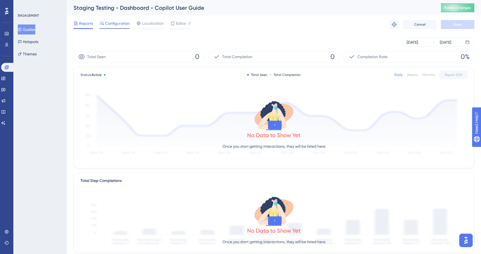
click at [121, 22] on span "Configuration" at bounding box center [117, 23] width 24 height 7
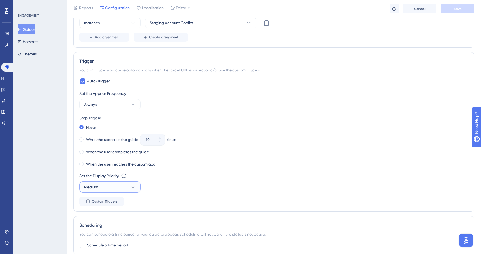
click at [117, 185] on button "Medium" at bounding box center [109, 186] width 61 height 11
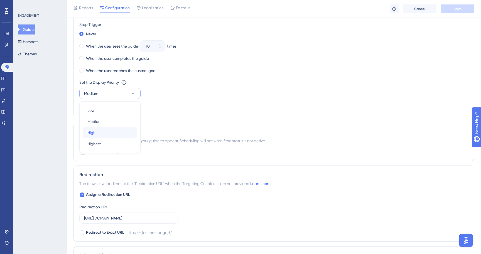
click at [108, 133] on div "High High" at bounding box center [109, 132] width 45 height 11
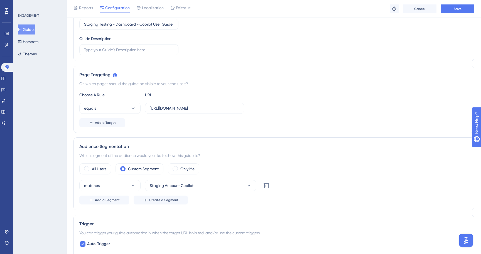
scroll to position [43, 0]
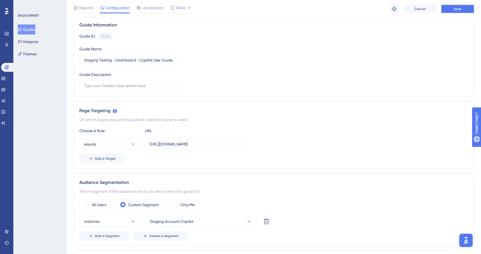
click at [457, 7] on span "Save" at bounding box center [457, 9] width 8 height 4
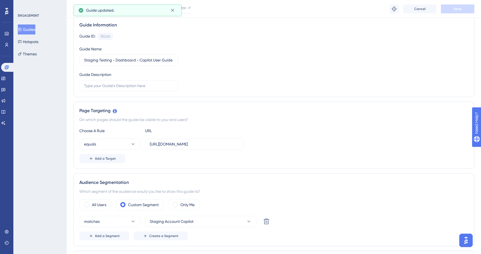
scroll to position [0, 0]
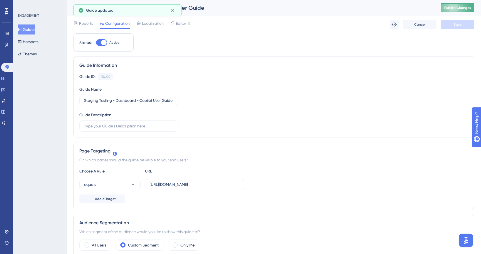
click at [452, 4] on button "Publish Changes" at bounding box center [457, 7] width 33 height 9
click at [188, 91] on div "Guide ID: 150224 Copy Guide Name Staging Testing - Dashboard - Copilot User Gui…" at bounding box center [273, 102] width 389 height 58
